Goal: Navigation & Orientation: Find specific page/section

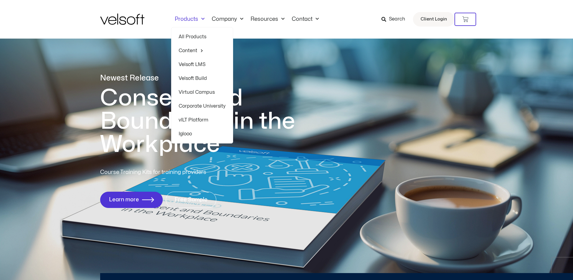
click at [193, 35] on link "All Products" at bounding box center [202, 37] width 47 height 14
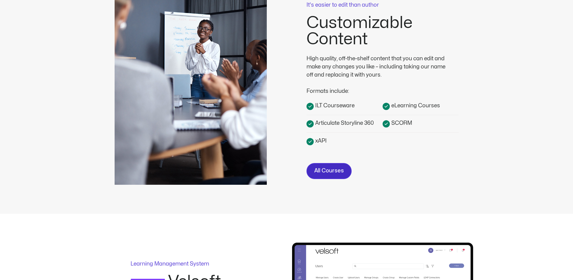
scroll to position [181, 0]
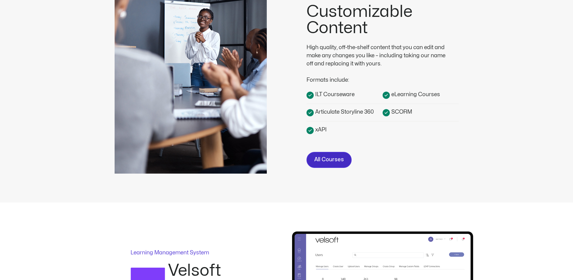
click at [335, 164] on span "All Courses" at bounding box center [329, 159] width 29 height 9
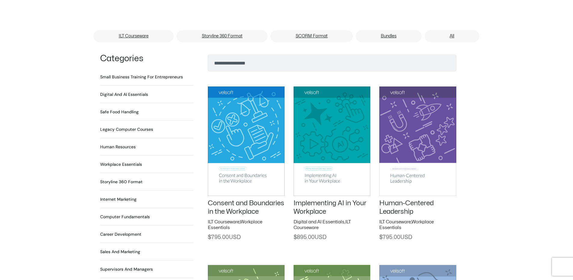
scroll to position [391, 0]
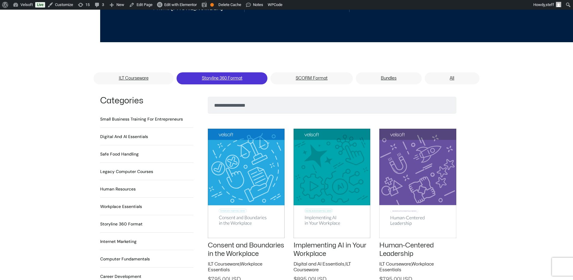
scroll to position [331, 0]
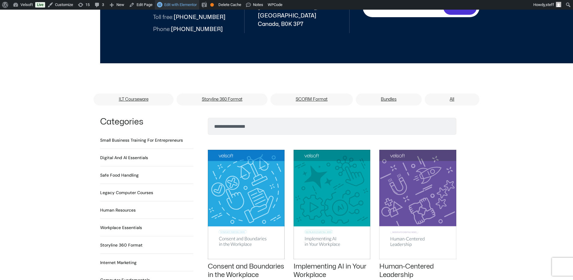
click at [172, 1] on link "Edit with Elementor" at bounding box center [177, 5] width 44 height 10
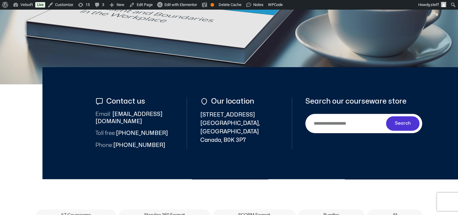
scroll to position [331, 0]
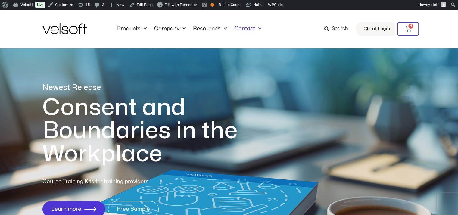
click at [256, 27] on span "Menu" at bounding box center [258, 29] width 6 height 10
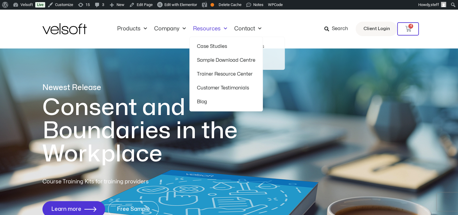
click at [222, 29] on span "Menu" at bounding box center [224, 29] width 6 height 10
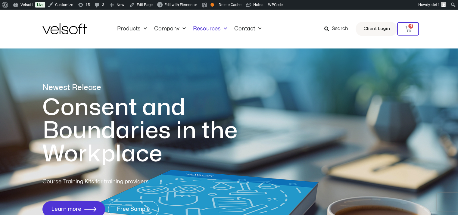
click at [227, 26] on link "Resources" at bounding box center [209, 29] width 41 height 7
click at [223, 32] on span "Menu" at bounding box center [224, 29] width 6 height 10
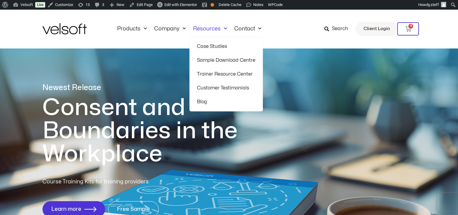
click at [224, 57] on link "Sample Download Centre" at bounding box center [226, 60] width 58 height 14
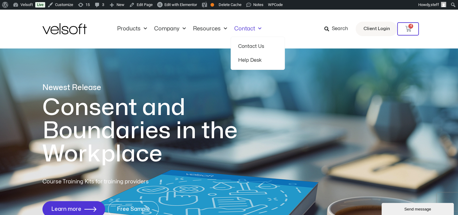
click at [255, 26] on span "Menu" at bounding box center [258, 29] width 6 height 10
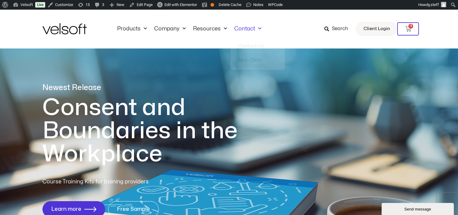
click at [251, 29] on link "Contact" at bounding box center [248, 29] width 34 height 7
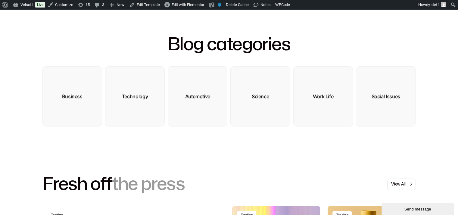
scroll to position [211, 0]
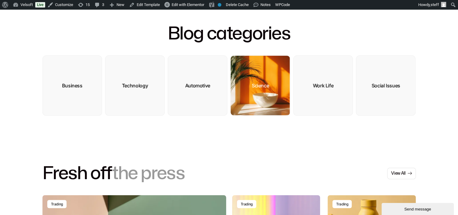
click at [266, 93] on img at bounding box center [260, 86] width 59 height 60
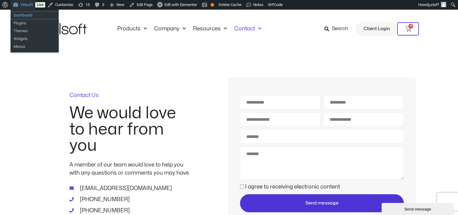
drag, startPoint x: 27, startPoint y: 16, endPoint x: 462, endPoint y: 92, distance: 441.9
click at [26, 16] on link "Dashboard" at bounding box center [35, 15] width 48 height 8
